Goal: Check status

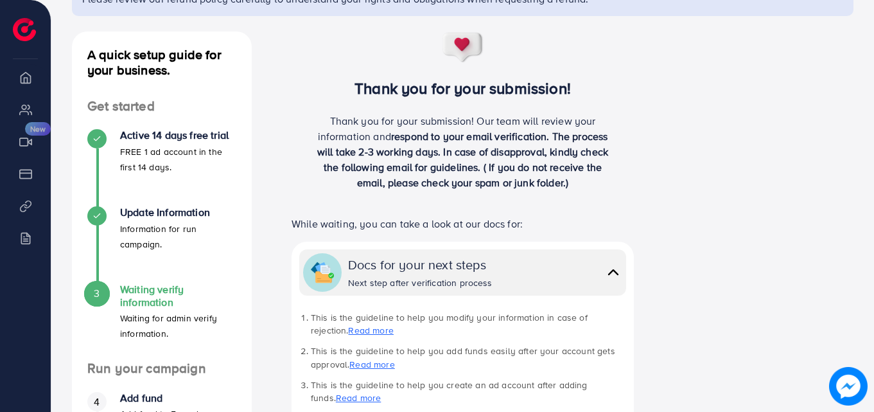
scroll to position [64, 0]
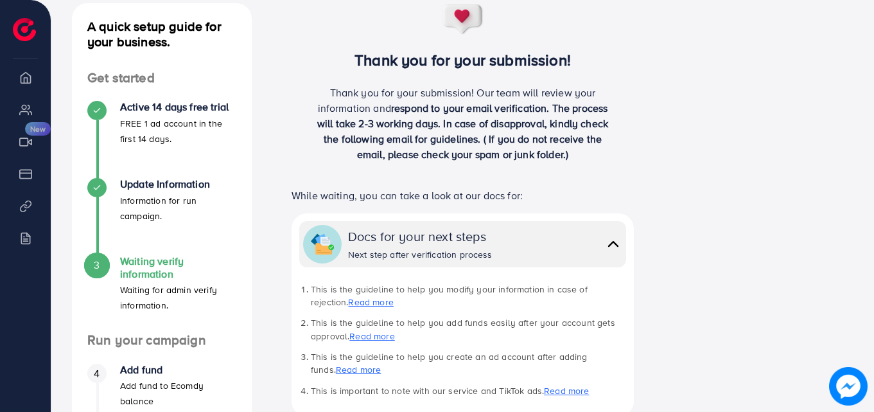
scroll to position [193, 0]
